Goal: Information Seeking & Learning: Learn about a topic

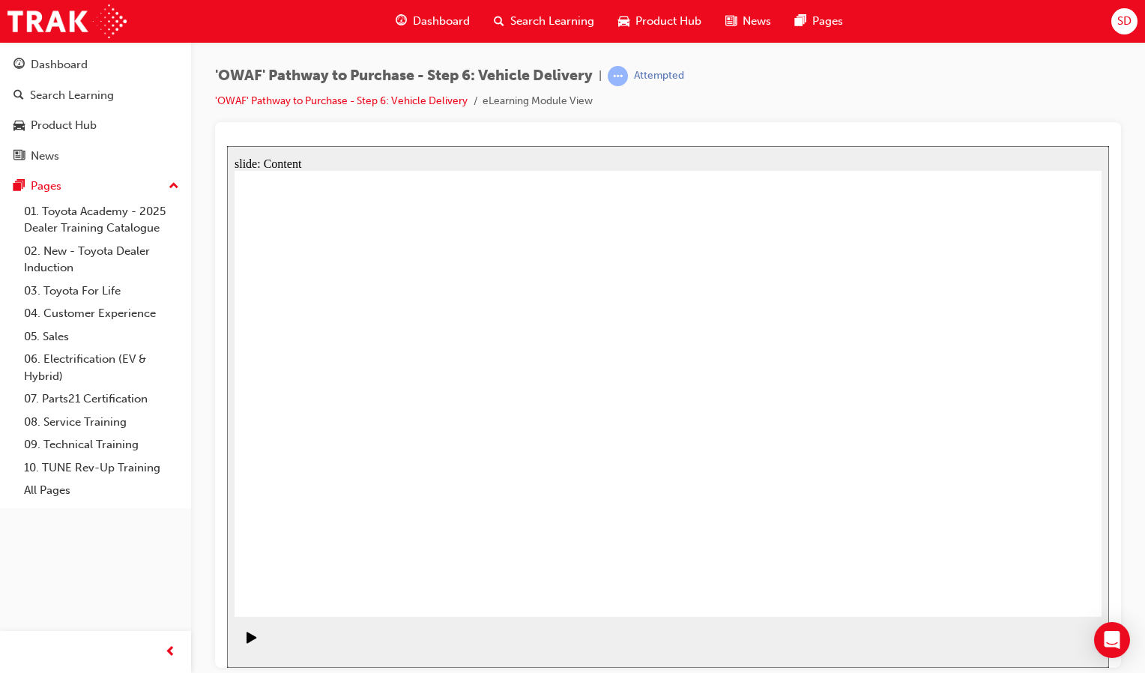
drag, startPoint x: 915, startPoint y: 356, endPoint x: 905, endPoint y: 349, distance: 11.9
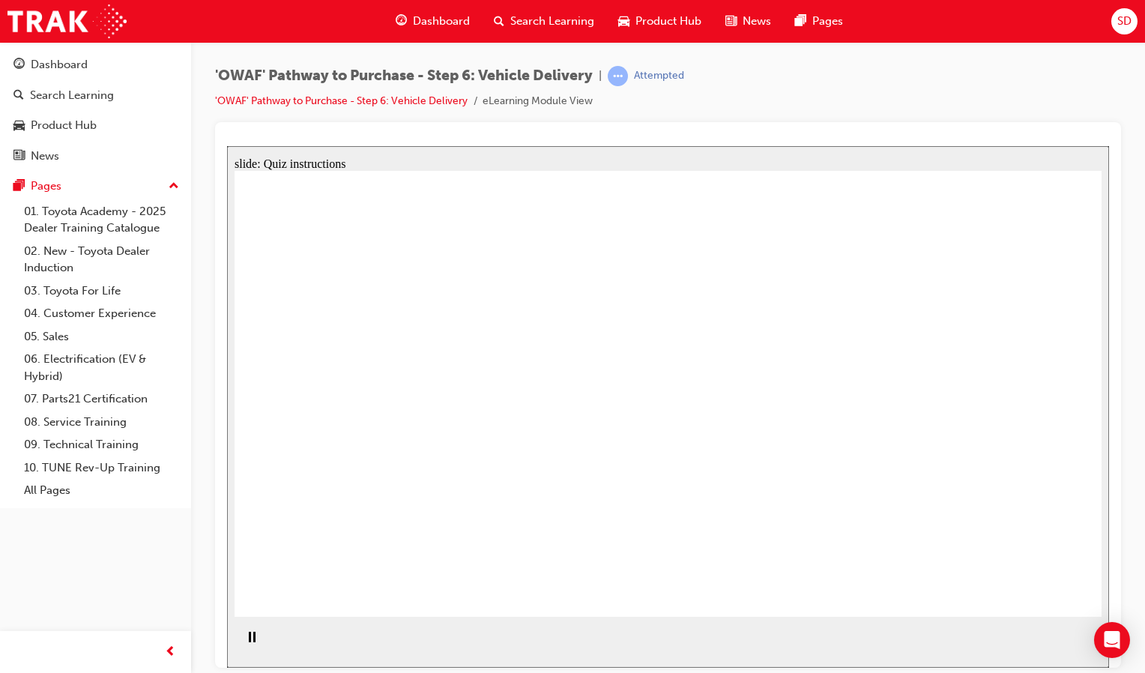
radio input "true"
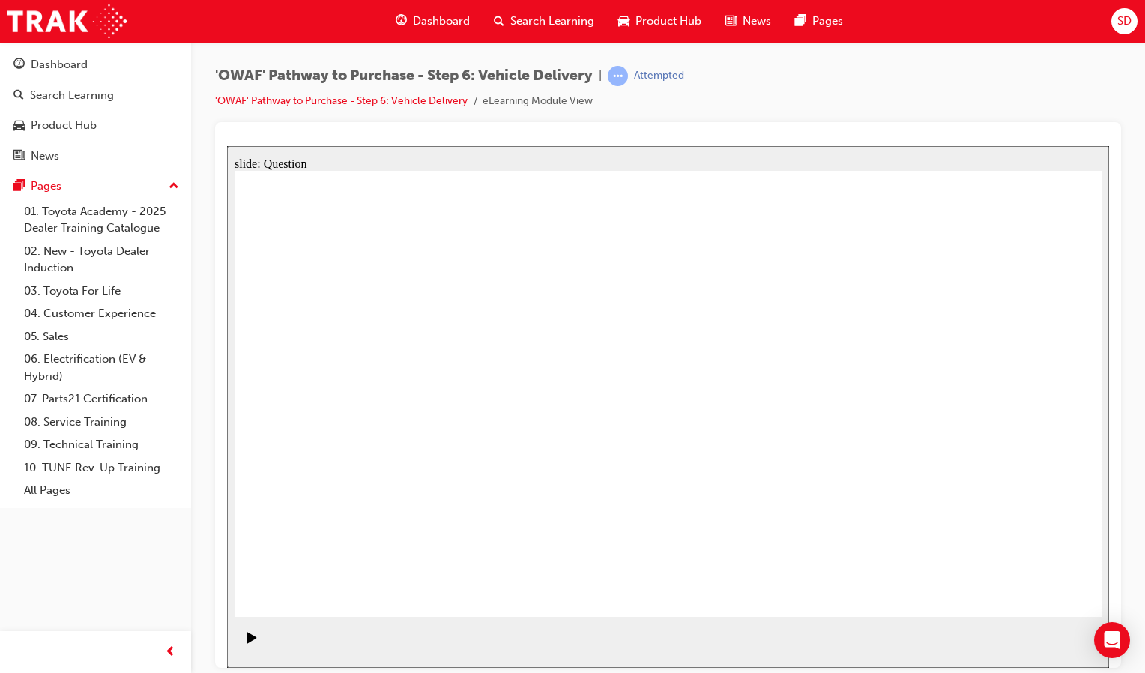
radio input "true"
drag, startPoint x: 550, startPoint y: 546, endPoint x: 580, endPoint y: 367, distance: 181.6
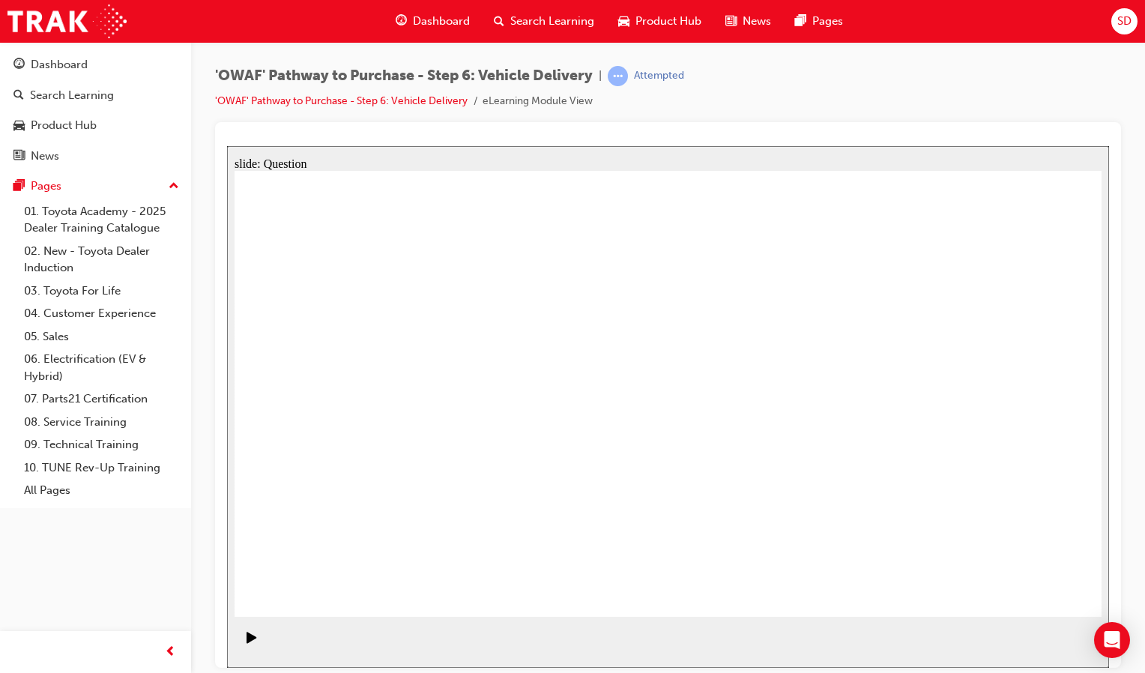
drag, startPoint x: 675, startPoint y: 495, endPoint x: 836, endPoint y: 372, distance: 202.7
drag, startPoint x: 827, startPoint y: 480, endPoint x: 454, endPoint y: 399, distance: 381.2
drag, startPoint x: 510, startPoint y: 362, endPoint x: 490, endPoint y: 553, distance: 192.1
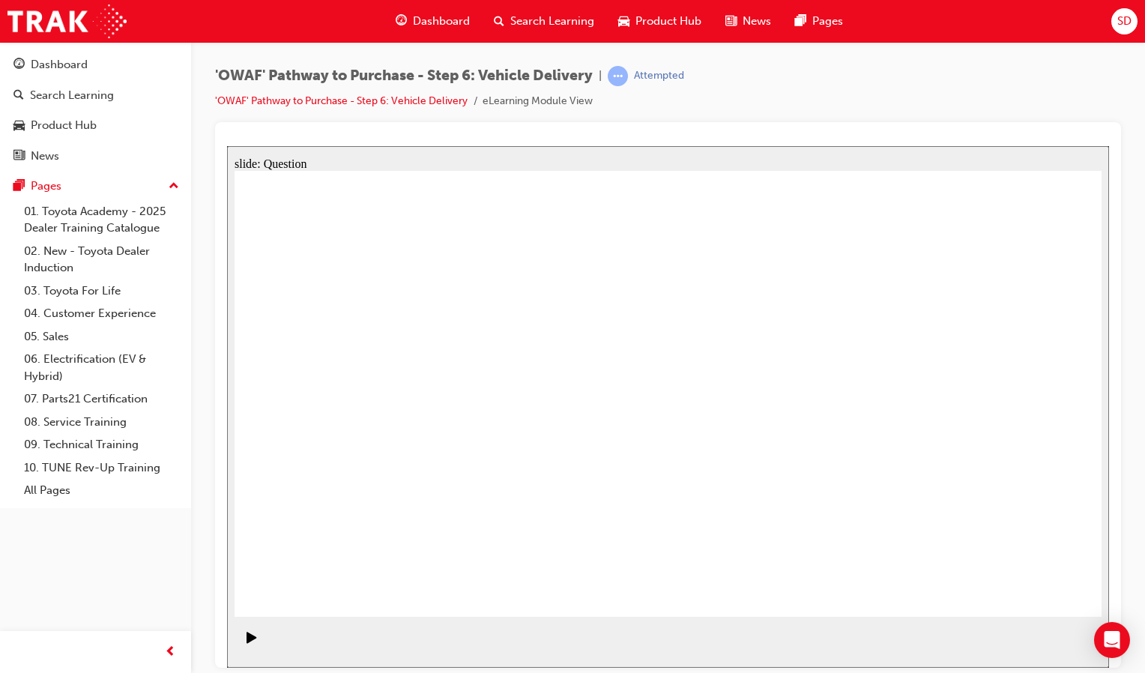
drag, startPoint x: 504, startPoint y: 493, endPoint x: 538, endPoint y: 352, distance: 145.6
checkbox input "true"
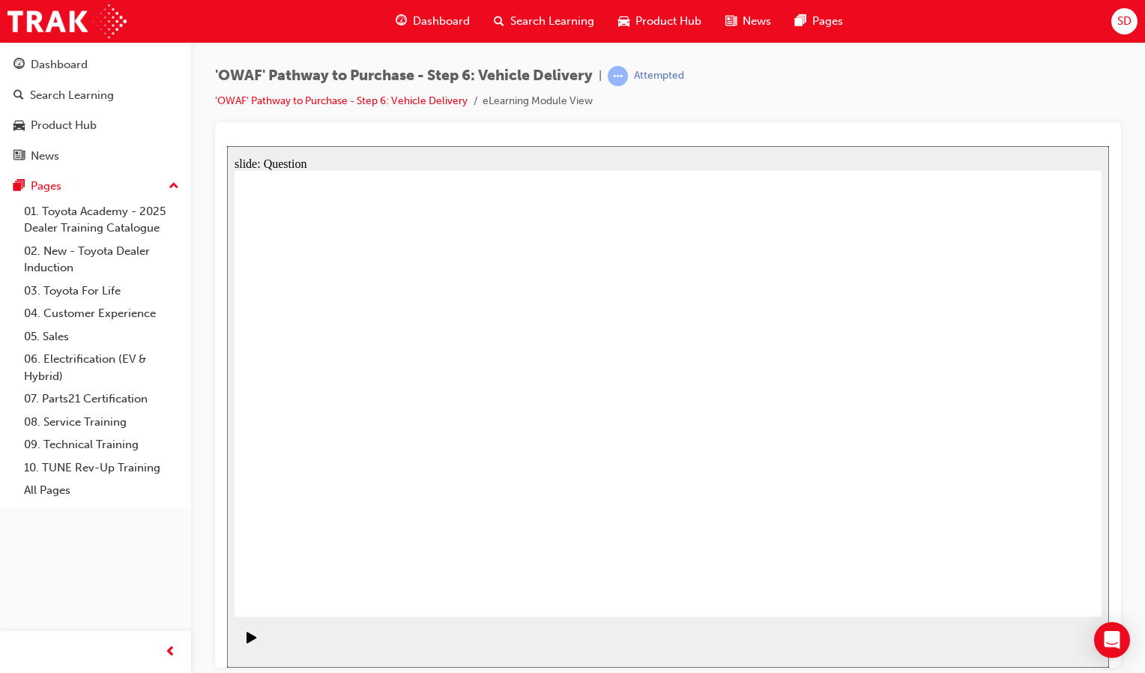
checkbox input "true"
drag, startPoint x: 955, startPoint y: 373, endPoint x: 390, endPoint y: 449, distance: 570.3
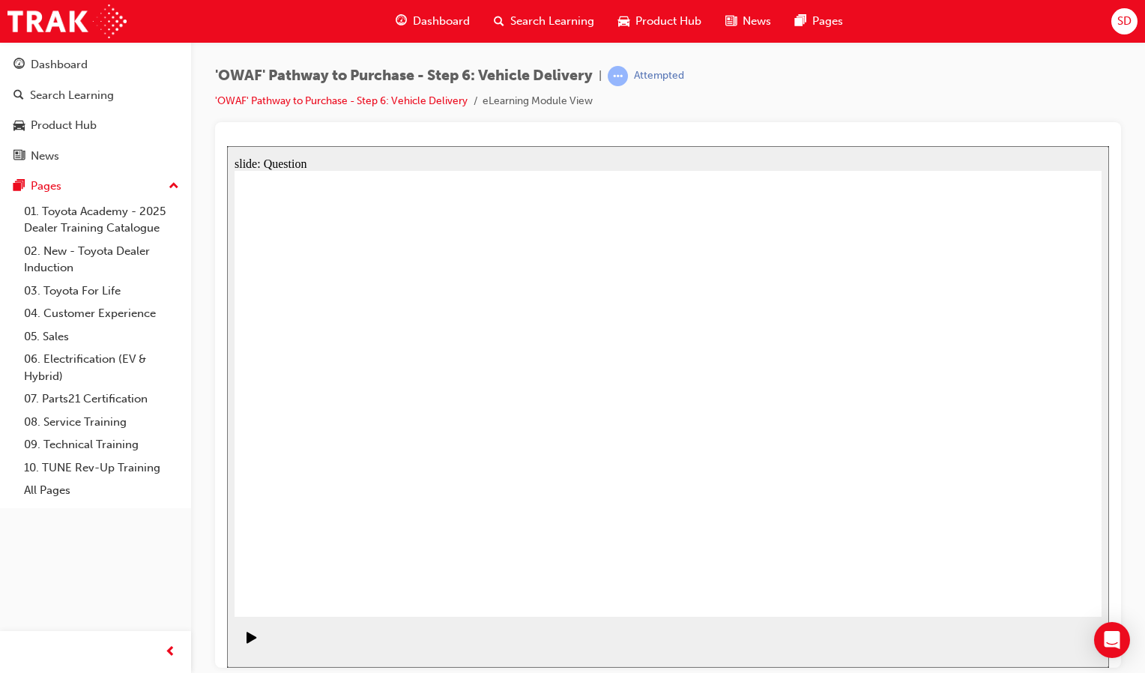
drag, startPoint x: 937, startPoint y: 403, endPoint x: 398, endPoint y: 456, distance: 541.5
drag, startPoint x: 909, startPoint y: 420, endPoint x: 616, endPoint y: 468, distance: 297.0
drag, startPoint x: 950, startPoint y: 424, endPoint x: 417, endPoint y: 465, distance: 533.7
drag, startPoint x: 947, startPoint y: 384, endPoint x: 404, endPoint y: 433, distance: 545.6
drag, startPoint x: 989, startPoint y: 397, endPoint x: 676, endPoint y: 464, distance: 319.6
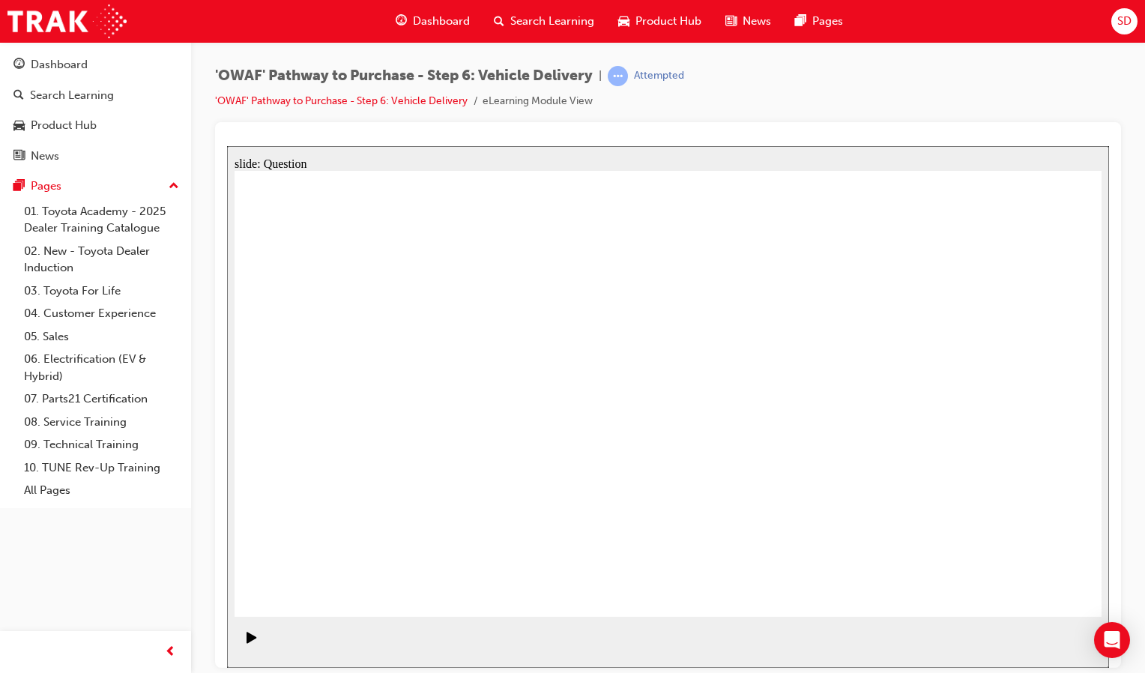
drag, startPoint x: 967, startPoint y: 441, endPoint x: 399, endPoint y: 486, distance: 569.2
drag, startPoint x: 935, startPoint y: 405, endPoint x: 389, endPoint y: 460, distance: 548.5
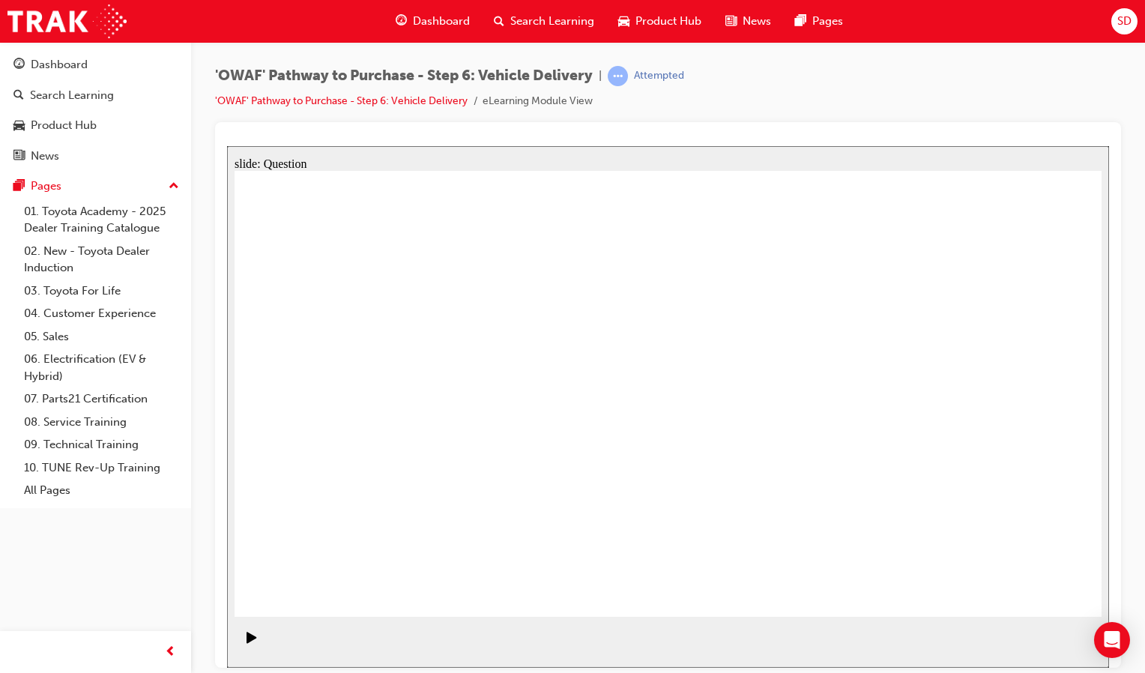
radio input "true"
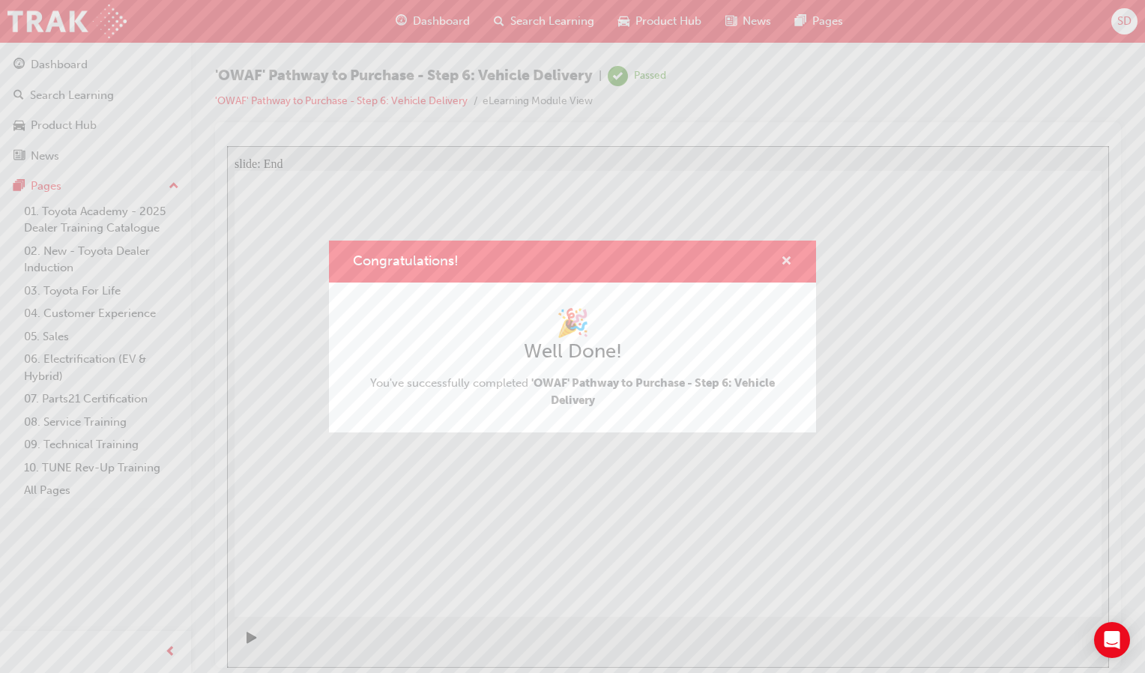
click at [783, 256] on span "cross-icon" at bounding box center [786, 262] width 11 height 13
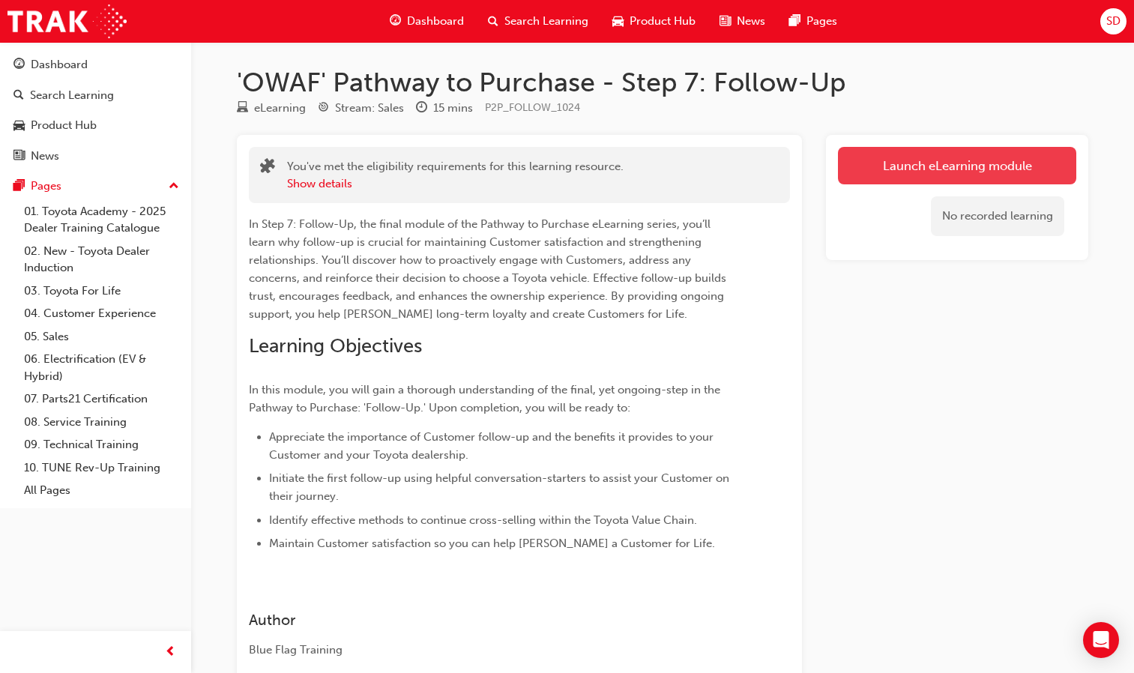
click at [907, 172] on link "Launch eLearning module" at bounding box center [957, 165] width 238 height 37
